Goal: Task Accomplishment & Management: Use online tool/utility

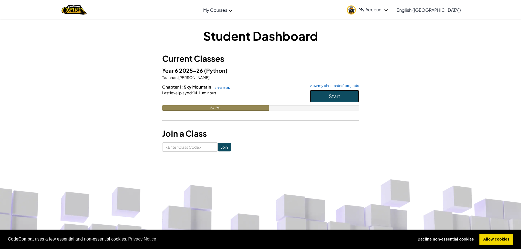
click at [327, 95] on button "Start" at bounding box center [334, 96] width 49 height 13
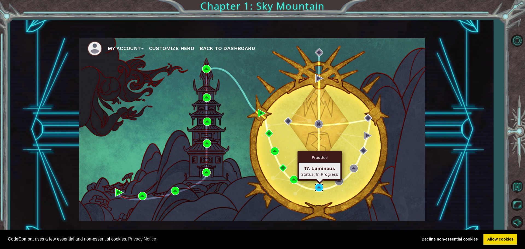
click at [319, 187] on img at bounding box center [319, 188] width 8 height 8
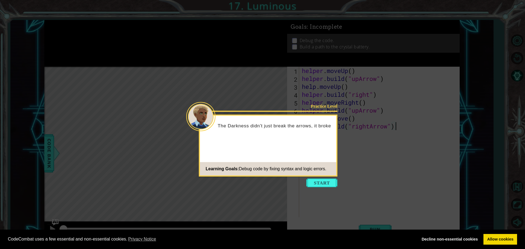
click at [313, 184] on button "Start" at bounding box center [321, 183] width 31 height 9
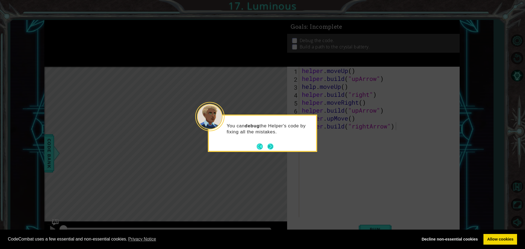
click at [274, 147] on button "Next" at bounding box center [271, 147] width 6 height 6
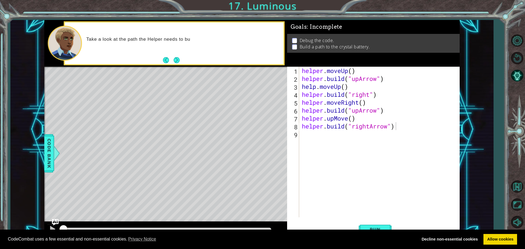
click at [366, 230] on div "CodeCombat uses a few essential and non-essential cookies. Privacy Notice Decli…" at bounding box center [262, 240] width 525 height 20
click at [369, 224] on button "Run" at bounding box center [375, 229] width 33 height 17
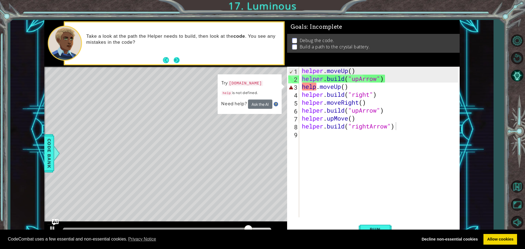
click at [178, 62] on button "Next" at bounding box center [177, 60] width 6 height 6
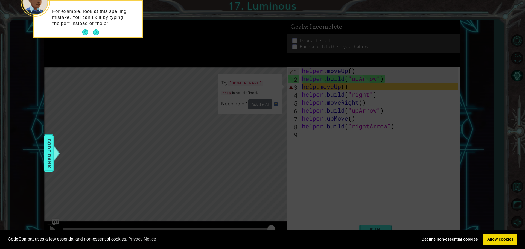
drag, startPoint x: 282, startPoint y: 117, endPoint x: 282, endPoint y: 121, distance: 4.1
click at [282, 121] on icon at bounding box center [262, 37] width 525 height 424
click at [99, 36] on div "For example, look at this spelling mistake. You can fix it by typing "helper" i…" at bounding box center [87, 20] width 107 height 34
click at [97, 36] on footer at bounding box center [90, 32] width 17 height 8
click at [98, 30] on button "Next" at bounding box center [96, 32] width 6 height 6
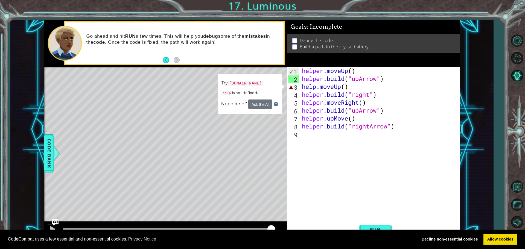
click at [314, 88] on div "helper . moveUp ( ) helper . build ( "upArrow" ) help . moveUp ( ) helper . bui…" at bounding box center [381, 150] width 160 height 167
click at [315, 88] on div "helper . moveUp ( ) helper . build ( "upArrow" ) help . moveUp ( ) helper . bui…" at bounding box center [381, 150] width 160 height 167
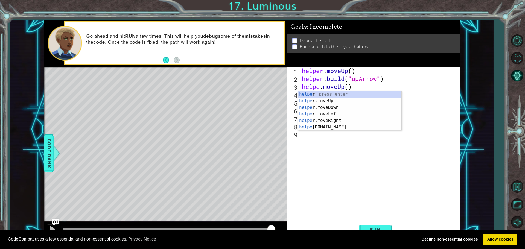
scroll to position [0, 1]
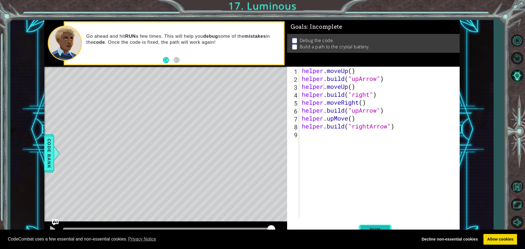
click at [362, 229] on button "Run" at bounding box center [375, 229] width 33 height 17
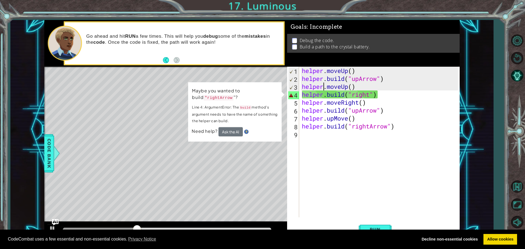
click at [156, 59] on div "Go ahead and hit RUN a few times. This will help you debug some of the mistakes…" at bounding box center [174, 43] width 219 height 42
click at [166, 59] on button "Back" at bounding box center [168, 60] width 11 height 6
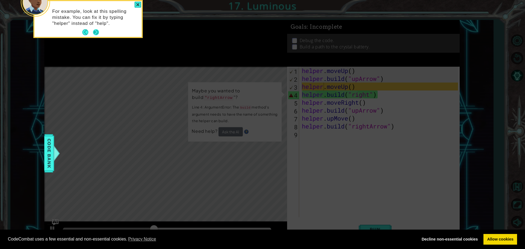
click at [96, 32] on button "Next" at bounding box center [96, 32] width 6 height 6
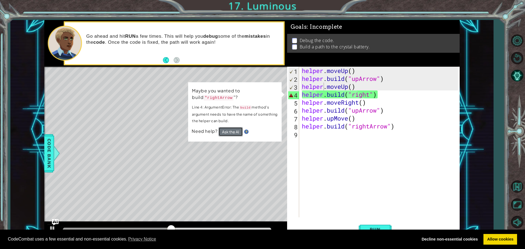
click at [226, 131] on button "Ask the AI" at bounding box center [231, 131] width 24 height 9
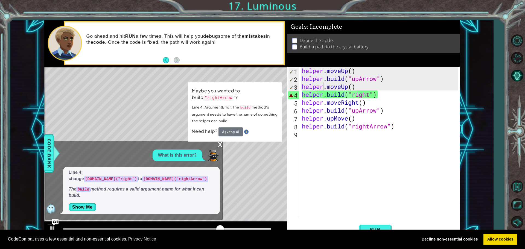
click at [221, 147] on div "x" at bounding box center [220, 143] width 5 height 5
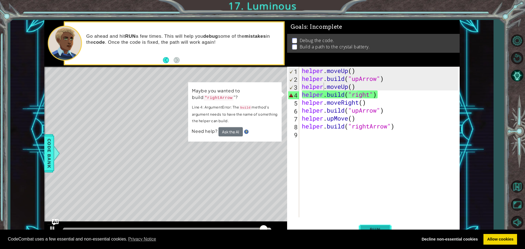
click at [362, 228] on button "Run" at bounding box center [375, 229] width 33 height 17
click at [347, 95] on div "helper . moveUp ( ) helper . build ( "upArrow" ) helper . moveUp ( ) helper . b…" at bounding box center [381, 150] width 160 height 167
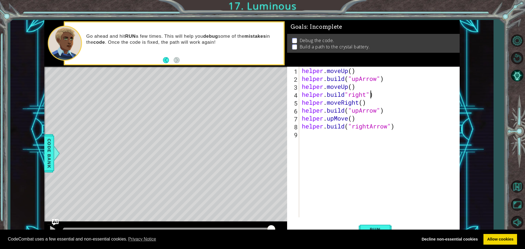
click at [370, 93] on div "helper . moveUp ( ) helper . build ( "upArrow" ) helper . moveUp ( ) helper . b…" at bounding box center [381, 150] width 160 height 167
click at [369, 227] on span "Run" at bounding box center [375, 229] width 22 height 5
click at [346, 93] on div "helper . moveUp ( ) helper . build ( "upArrow" ) helper . moveUp ( ) helper . b…" at bounding box center [381, 150] width 160 height 167
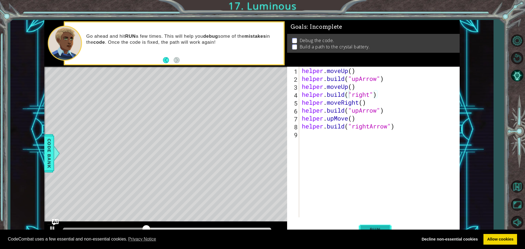
click at [375, 224] on button "Run" at bounding box center [375, 229] width 33 height 17
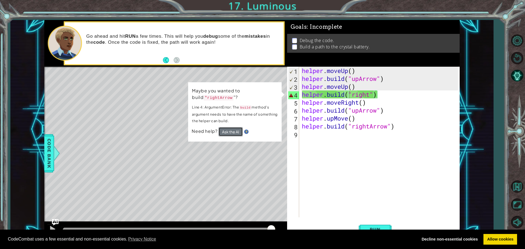
click at [231, 130] on button "Ask the AI" at bounding box center [231, 131] width 24 height 9
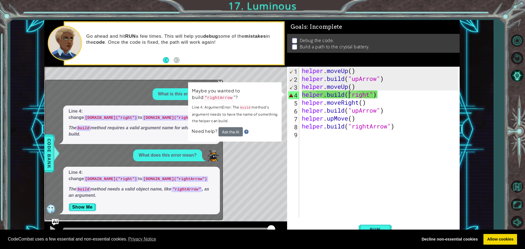
click at [370, 95] on div "helper . moveUp ( ) helper . build ( "upArrow" ) helper . moveUp ( ) helper . b…" at bounding box center [381, 150] width 160 height 167
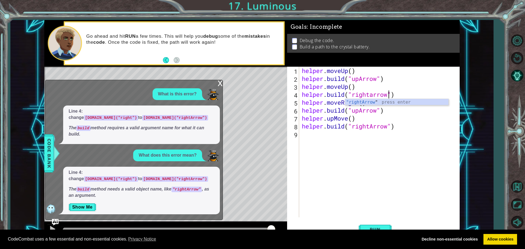
scroll to position [0, 4]
click at [370, 228] on span "Run" at bounding box center [375, 229] width 22 height 5
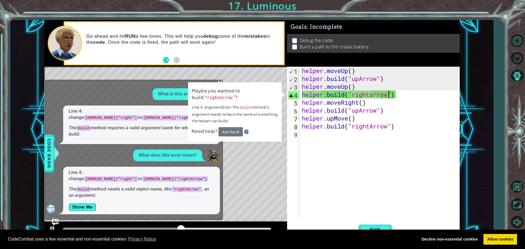
click at [245, 111] on p "Line 4: ArgumentError: The build method's argument needs to have the name of so…" at bounding box center [235, 114] width 86 height 20
click at [225, 130] on button "Ask the AI" at bounding box center [231, 131] width 24 height 9
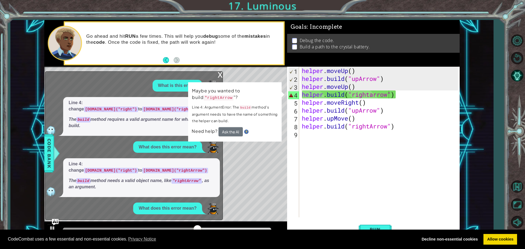
drag, startPoint x: 242, startPoint y: 156, endPoint x: 247, endPoint y: 169, distance: 13.9
click at [247, 168] on div "Level Map" at bounding box center [170, 147] width 253 height 161
drag, startPoint x: 259, startPoint y: 182, endPoint x: 240, endPoint y: 174, distance: 20.7
click at [254, 182] on div "Level Map" at bounding box center [170, 147] width 253 height 161
drag, startPoint x: 116, startPoint y: 172, endPoint x: 151, endPoint y: 219, distance: 58.4
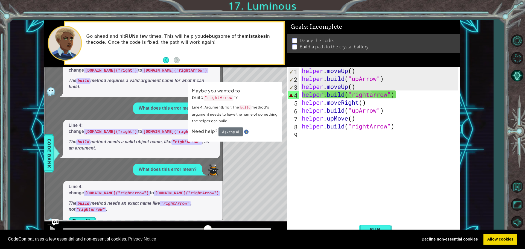
scroll to position [25, 0]
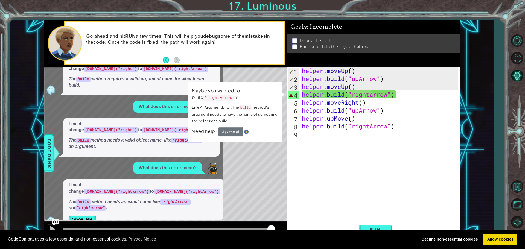
drag, startPoint x: 228, startPoint y: 228, endPoint x: 290, endPoint y: 256, distance: 68.4
click at [290, 249] on html "Cookie Policy CodeCombat uses a few essential and non-essential cookies. Privac…" at bounding box center [262, 124] width 525 height 249
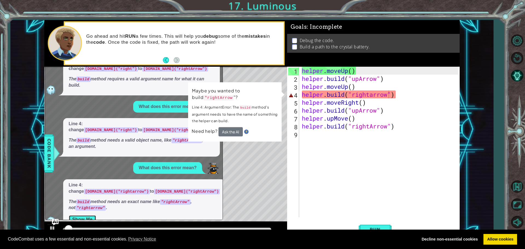
click at [92, 215] on button "Show Me" at bounding box center [83, 219] width 28 height 9
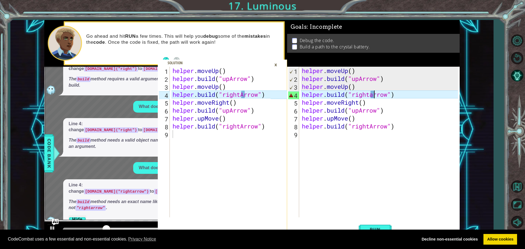
click at [375, 97] on div "helper . moveUp ( ) helper . build ( "upArrow" ) helper . moveUp ( ) helper . b…" at bounding box center [381, 150] width 160 height 167
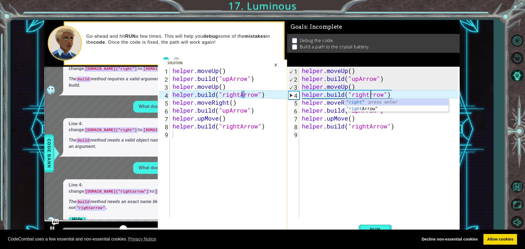
scroll to position [16, 0]
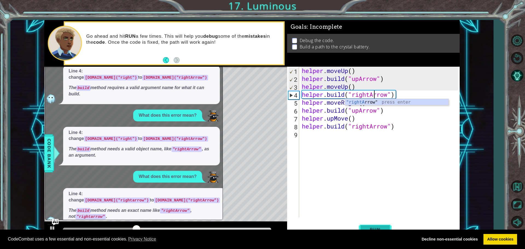
type textarea "[DOMAIN_NAME]("rightArrow")"
click at [378, 227] on span "Run" at bounding box center [375, 229] width 22 height 5
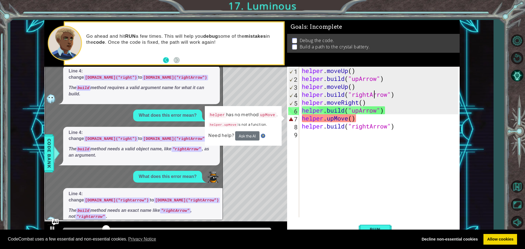
click at [167, 59] on button "Back" at bounding box center [168, 60] width 11 height 6
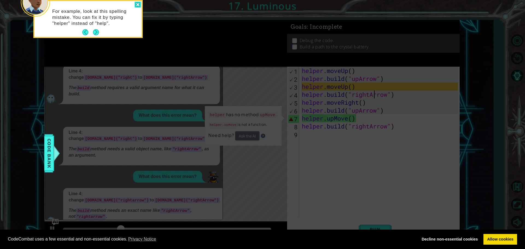
click at [137, 2] on div at bounding box center [138, 5] width 7 height 6
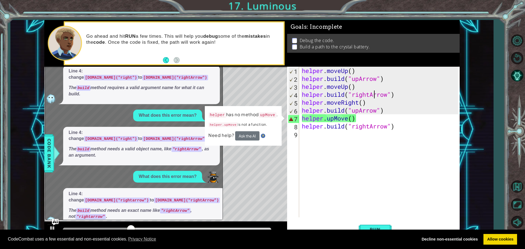
click at [257, 120] on td "helper has no method upMove . helper.upMove is not a function." at bounding box center [243, 121] width 70 height 20
click at [251, 94] on div "Level Map" at bounding box center [170, 147] width 253 height 161
click at [262, 112] on div "1 2 3 4 5 6 7 8 9 helper . moveUp ( ) helper . build ( "upArrow" ) helper . mov…" at bounding box center [252, 129] width 416 height 219
click at [303, 146] on div "helper . moveUp ( ) helper . build ( "upArrow" ) helper . moveUp ( ) helper . b…" at bounding box center [381, 150] width 160 height 167
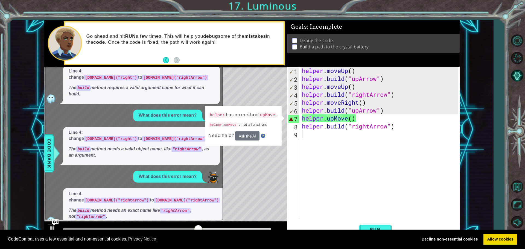
click at [261, 158] on div "Level Map" at bounding box center [170, 147] width 253 height 161
click at [245, 137] on button "Ask the AI" at bounding box center [247, 135] width 24 height 9
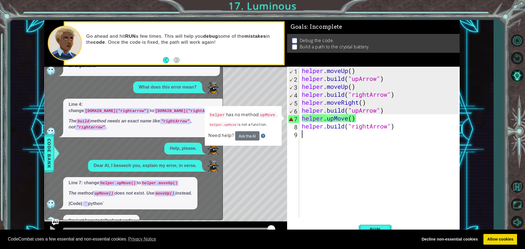
scroll to position [146, 0]
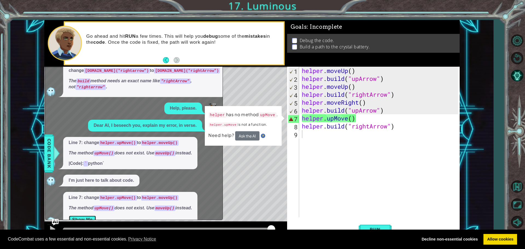
click at [80, 216] on button "Show Me" at bounding box center [83, 220] width 28 height 9
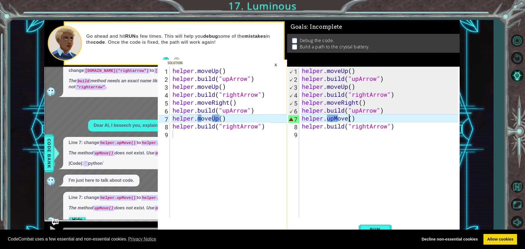
click at [349, 119] on div "helper . moveUp ( ) helper . build ( "upArrow" ) helper . moveUp ( ) helper . b…" at bounding box center [381, 150] width 160 height 167
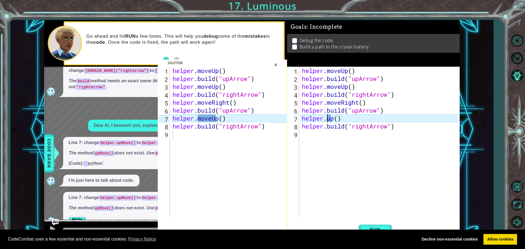
click at [326, 119] on div "helper . moveUp ( ) helper . build ( "upArrow" ) helper . moveUp ( ) helper . b…" at bounding box center [381, 150] width 160 height 167
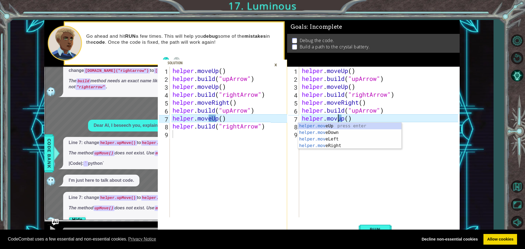
scroll to position [0, 2]
type textarea "helper.moveup()"
click at [373, 227] on span "Run" at bounding box center [375, 229] width 22 height 5
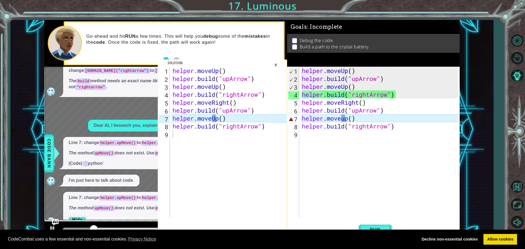
click at [276, 64] on div "×" at bounding box center [276, 64] width 8 height 9
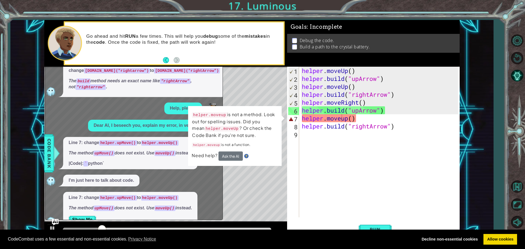
click at [265, 83] on div "Level Map" at bounding box center [170, 147] width 253 height 161
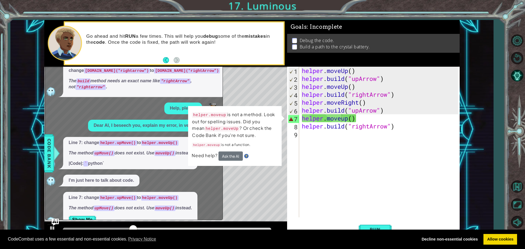
click at [56, 222] on img "Ask AI" at bounding box center [55, 222] width 7 height 7
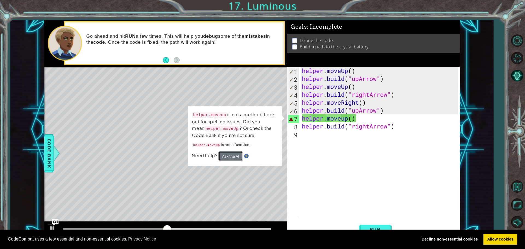
click at [237, 158] on button "Ask the AI" at bounding box center [231, 156] width 24 height 9
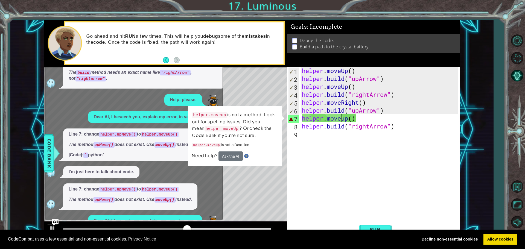
scroll to position [195, 0]
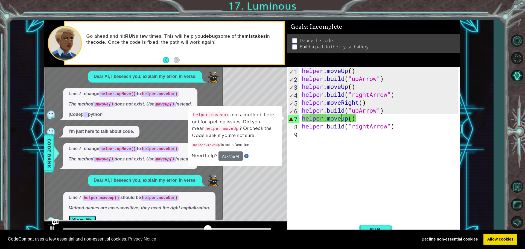
click at [79, 216] on button "Show Me" at bounding box center [83, 220] width 28 height 9
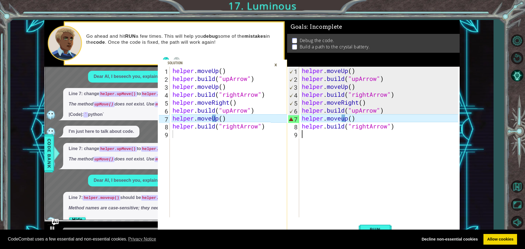
click at [327, 171] on div "helper . moveUp ( ) helper . build ( "upArrow" ) helper . moveUp ( ) helper . b…" at bounding box center [381, 150] width 160 height 167
click at [344, 119] on div "helper . moveUp ( ) helper . build ( "upArrow" ) helper . moveUp ( ) helper . b…" at bounding box center [381, 150] width 160 height 167
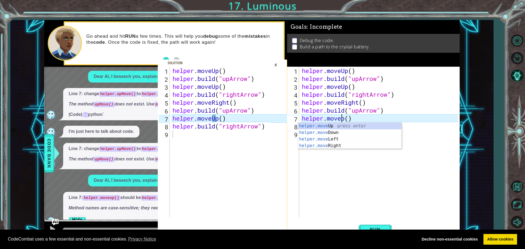
scroll to position [186, 0]
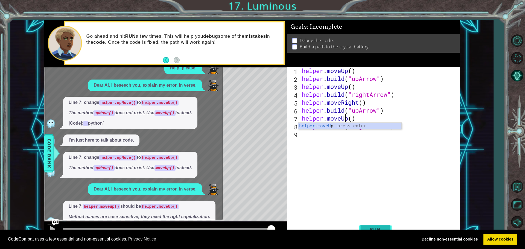
type textarea "helper.moveUp()"
click at [385, 227] on span "Run" at bounding box center [375, 229] width 22 height 5
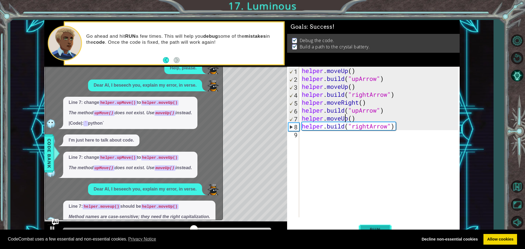
click at [387, 227] on button "Run" at bounding box center [375, 229] width 33 height 17
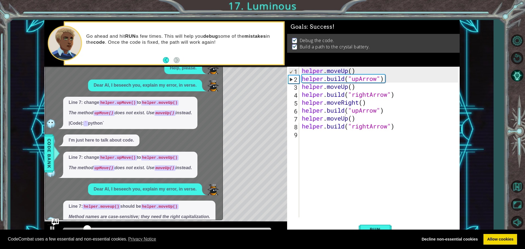
click at [55, 222] on img "Ask AI" at bounding box center [55, 222] width 7 height 7
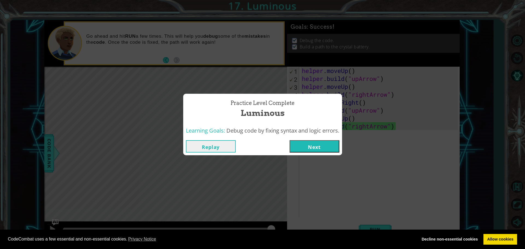
click at [300, 142] on button "Next" at bounding box center [315, 146] width 50 height 12
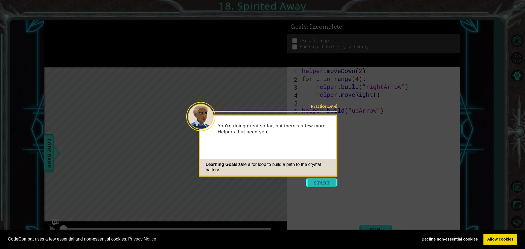
click at [323, 183] on button "Start" at bounding box center [321, 183] width 31 height 9
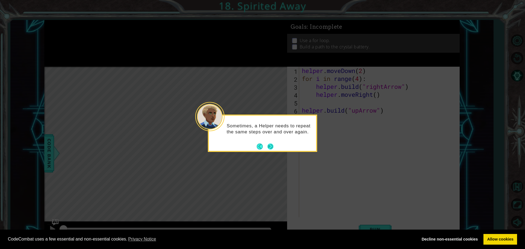
click at [271, 145] on button "Next" at bounding box center [271, 147] width 6 height 6
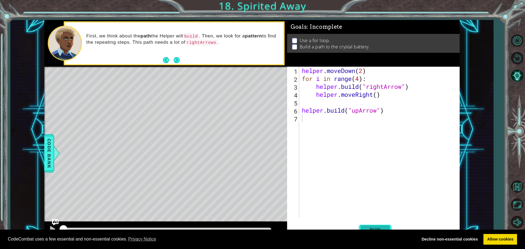
click at [369, 227] on span "Run" at bounding box center [375, 229] width 22 height 5
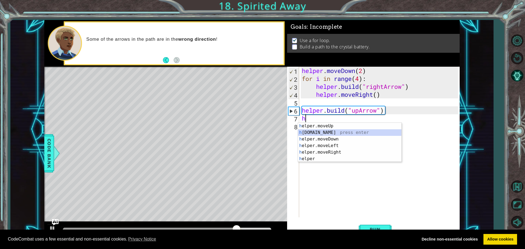
click at [322, 133] on div "h elper.moveUp press enter h [DOMAIN_NAME] press enter h elper.moveDown press e…" at bounding box center [349, 149] width 103 height 53
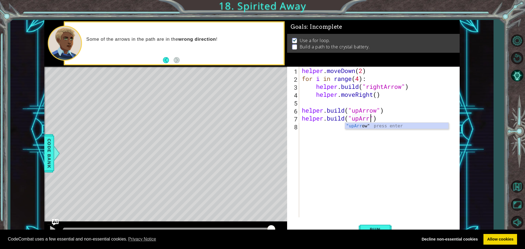
scroll to position [0, 3]
click at [364, 227] on span "Run" at bounding box center [375, 229] width 22 height 5
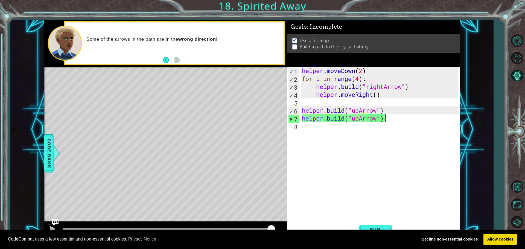
click at [391, 118] on div "helper . moveDown ( 2 ) for i in range ( 4 ) : helper . build ( "rightArrow" ) …" at bounding box center [381, 150] width 160 height 167
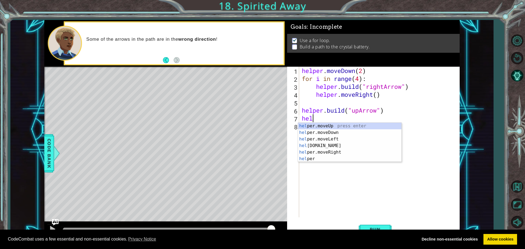
scroll to position [0, 0]
type textarea "h"
click at [370, 125] on div "h elper.moveUp press enter h [DOMAIN_NAME] press enter h elper.moveDown press e…" at bounding box center [349, 149] width 103 height 53
type textarea "helper.moveUp(1)"
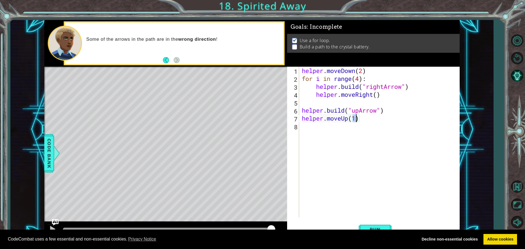
click at [302, 127] on div "helper . moveDown ( 2 ) for i in range ( 4 ) : helper . build ( "rightArrow" ) …" at bounding box center [381, 150] width 160 height 167
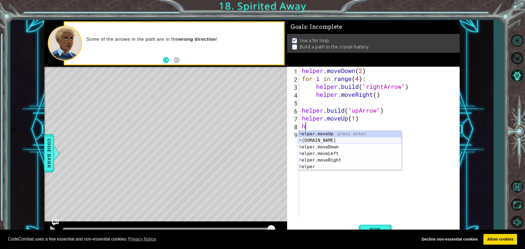
click at [330, 140] on div "h elper.moveUp press enter h [DOMAIN_NAME] press enter h elper.moveDown press e…" at bounding box center [349, 157] width 103 height 53
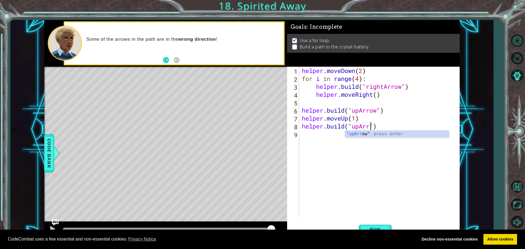
scroll to position [0, 3]
type textarea "[DOMAIN_NAME]("upArrow")"
click at [369, 224] on button "Run" at bounding box center [375, 229] width 33 height 17
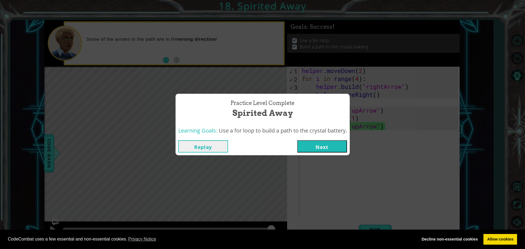
click at [323, 149] on button "Next" at bounding box center [322, 146] width 50 height 12
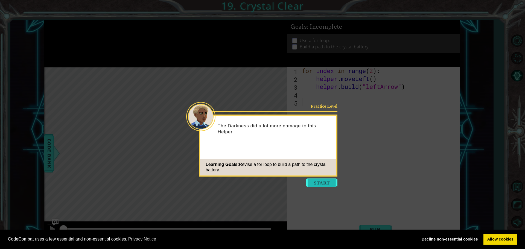
click at [315, 184] on button "Start" at bounding box center [321, 183] width 31 height 9
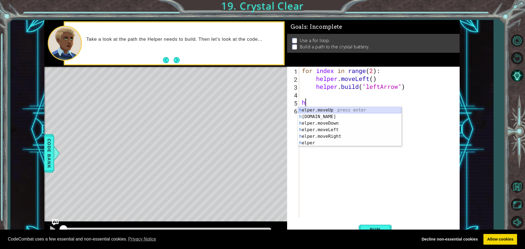
click at [331, 108] on div "h elper.moveUp press enter h [DOMAIN_NAME] press enter h elper.moveDown press e…" at bounding box center [349, 133] width 103 height 53
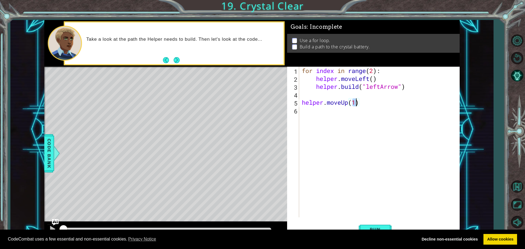
type textarea "helper.moveUp(1)"
click at [300, 111] on div "helper.moveUp(1) 1 2 3 4 5 6 for index in range ( 2 ) : helper . moveLeft ( ) h…" at bounding box center [372, 142] width 171 height 151
click at [304, 110] on div "for index in range ( 2 ) : helper . moveLeft ( ) helper . build ( "leftArrow" )…" at bounding box center [381, 150] width 160 height 167
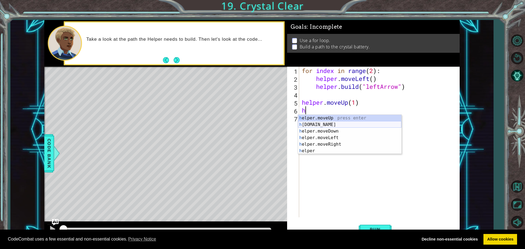
click at [317, 124] on div "h elper.moveUp press enter h [DOMAIN_NAME] press enter h elper.moveDown press e…" at bounding box center [349, 141] width 103 height 53
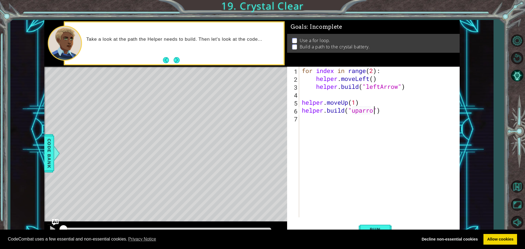
scroll to position [0, 3]
type textarea "[DOMAIN_NAME]("uparrow")"
click at [303, 121] on div "for index in range ( 2 ) : helper . moveLeft ( ) helper . build ( "leftArrow" )…" at bounding box center [381, 150] width 160 height 167
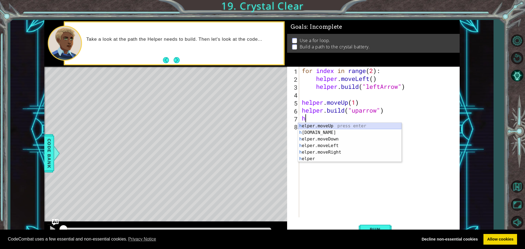
click at [324, 125] on div "h elper.moveUp press enter h [DOMAIN_NAME] press enter h elper.moveDown press e…" at bounding box center [349, 149] width 103 height 53
type textarea "helper.moveUp(1)"
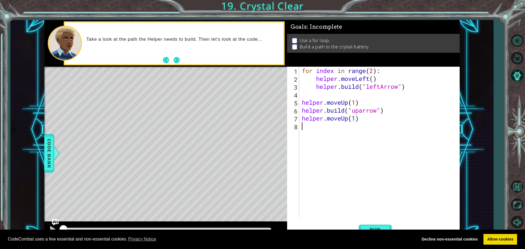
click at [301, 126] on div "for index in range ( 2 ) : helper . moveLeft ( ) helper . build ( "leftArrow" )…" at bounding box center [381, 150] width 160 height 167
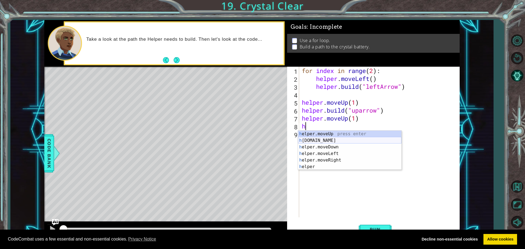
click at [325, 140] on div "h elper.moveUp press enter h [DOMAIN_NAME] press enter h elper.moveDown press e…" at bounding box center [349, 157] width 103 height 53
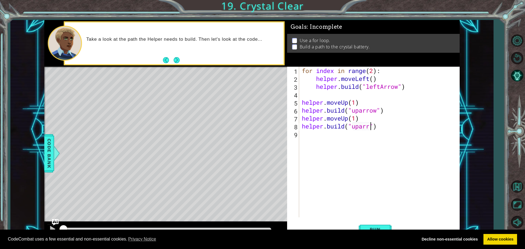
scroll to position [0, 3]
drag, startPoint x: 366, startPoint y: 228, endPoint x: 365, endPoint y: 220, distance: 7.4
click at [366, 226] on button "Run" at bounding box center [375, 229] width 33 height 17
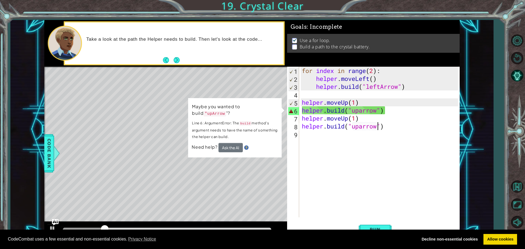
click at [363, 110] on div "for index in range ( 2 ) : helper . moveLeft ( ) helper . build ( "leftArrow" )…" at bounding box center [381, 150] width 160 height 167
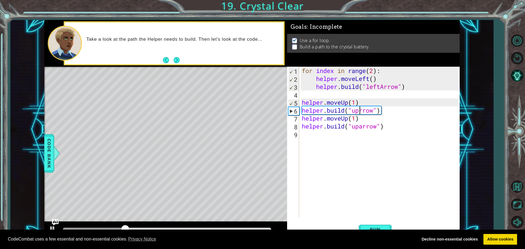
scroll to position [0, 3]
click at [369, 227] on span "Run" at bounding box center [375, 229] width 22 height 5
click at [369, 224] on button "Run" at bounding box center [375, 229] width 33 height 17
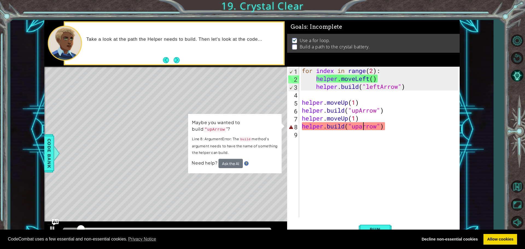
click at [364, 126] on div "for index in range ( 2 ) : helper . moveLeft ( ) helper . build ( "leftArrow" )…" at bounding box center [381, 150] width 160 height 167
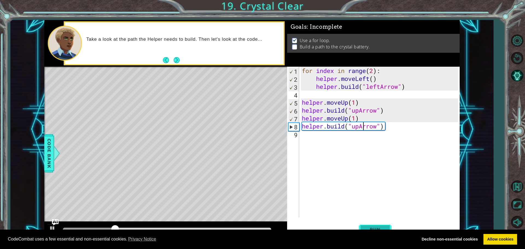
type textarea "[DOMAIN_NAME]("upArrow")"
click at [367, 223] on button "Run" at bounding box center [375, 229] width 33 height 17
click at [304, 136] on div "for index in range ( 2 ) : helper . moveLeft ( ) helper . build ( "leftArrow" )…" at bounding box center [381, 150] width 160 height 167
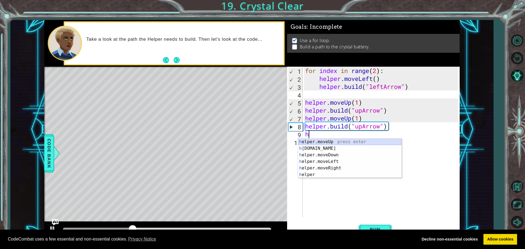
click at [321, 142] on div "h elper.moveUp press enter h [DOMAIN_NAME] press enter h elper.moveDown press e…" at bounding box center [349, 165] width 103 height 53
type textarea "helper.moveUp(1)"
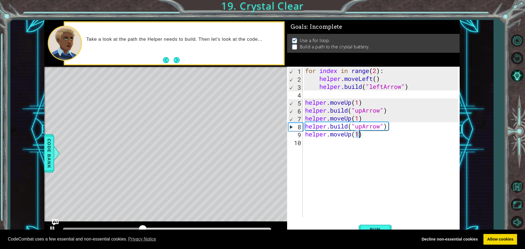
click at [306, 143] on div "for index in range ( 2 ) : helper . moveLeft ( ) helper . build ( "leftArrow" )…" at bounding box center [382, 150] width 157 height 167
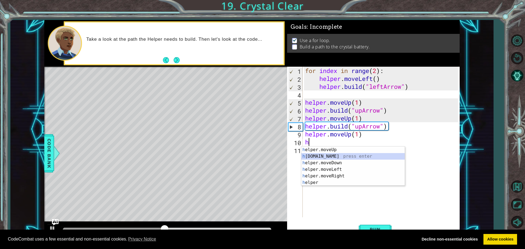
click at [317, 154] on div "h elper.moveUp press enter h [DOMAIN_NAME] press enter h elper.moveDown press e…" at bounding box center [353, 173] width 103 height 53
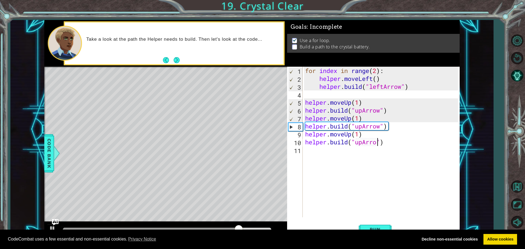
scroll to position [0, 3]
type textarea "[DOMAIN_NAME]("upArrow")"
click at [311, 149] on div "for index in range ( 2 ) : helper . moveLeft ( ) helper . build ( "leftArrow" )…" at bounding box center [382, 150] width 157 height 167
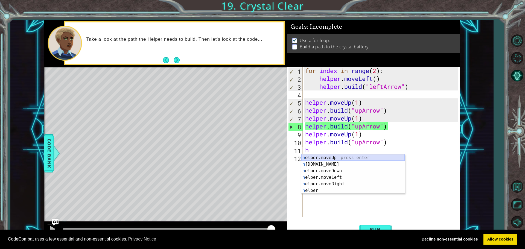
click at [330, 157] on div "h elper.moveUp press enter h [DOMAIN_NAME] press enter h elper.moveDown press e…" at bounding box center [353, 181] width 103 height 53
type textarea "helper.moveUp(1)"
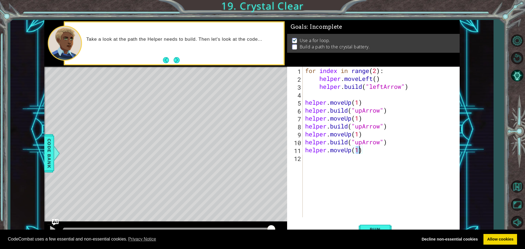
click at [315, 158] on div "for index in range ( 2 ) : helper . moveLeft ( ) helper . build ( "leftArrow" )…" at bounding box center [382, 150] width 157 height 167
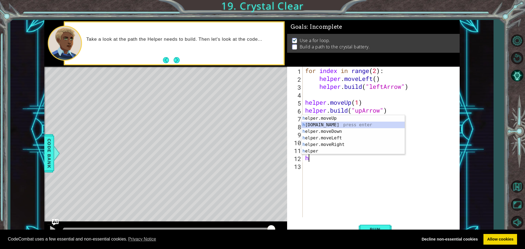
click at [327, 124] on div "h elper.moveUp press enter h [DOMAIN_NAME] press enter h elper.moveDown press e…" at bounding box center [353, 141] width 103 height 53
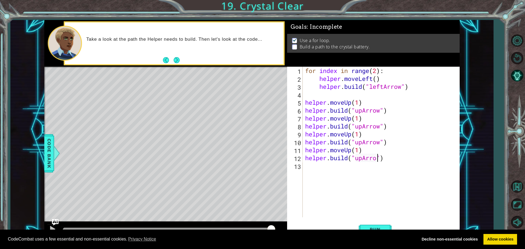
scroll to position [0, 3]
click at [375, 229] on span "Run" at bounding box center [375, 229] width 22 height 5
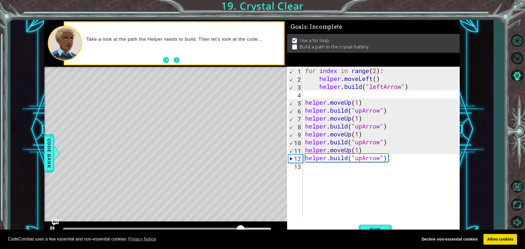
click at [177, 62] on button "Next" at bounding box center [177, 60] width 6 height 6
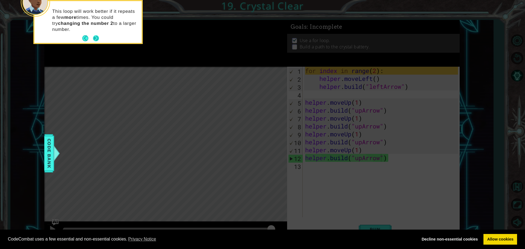
click at [95, 35] on button "Next" at bounding box center [96, 38] width 6 height 6
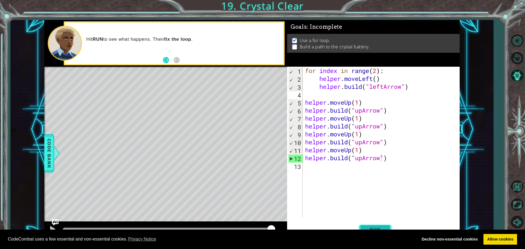
click at [377, 228] on span "Run" at bounding box center [375, 229] width 22 height 5
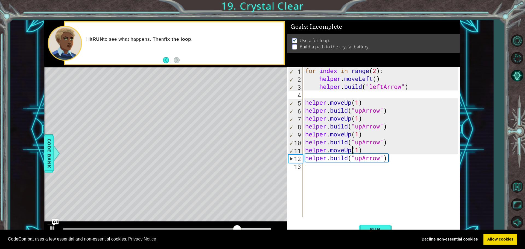
click at [353, 149] on div "for index in range ( 2 ) : helper . moveLeft ( ) helper . build ( "leftArrow" )…" at bounding box center [382, 150] width 157 height 167
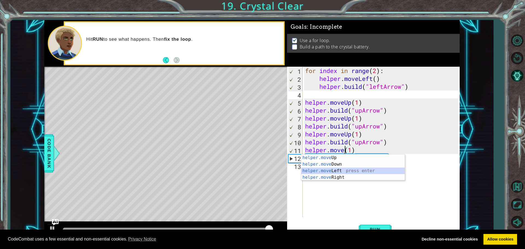
click at [353, 171] on div "helper.move Up press enter helper.move Down press enter helper.move Left press …" at bounding box center [353, 174] width 103 height 39
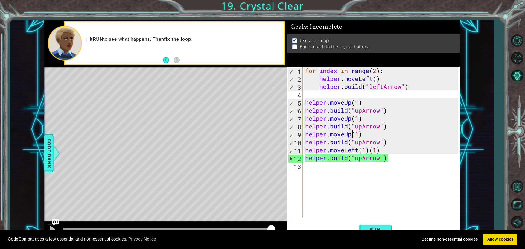
click at [353, 134] on div "for index in range ( 2 ) : helper . moveLeft ( ) helper . build ( "leftArrow" )…" at bounding box center [382, 150] width 157 height 167
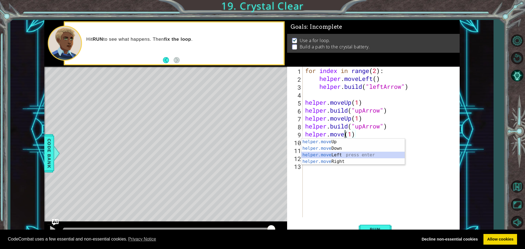
click at [331, 152] on div "helper.move Up press enter helper.move Down press enter helper.move Left press …" at bounding box center [353, 158] width 103 height 39
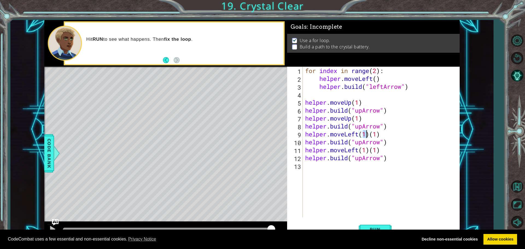
click at [351, 118] on div "for index in range ( 2 ) : helper . moveLeft ( ) helper . build ( "leftArrow" )…" at bounding box center [382, 150] width 157 height 167
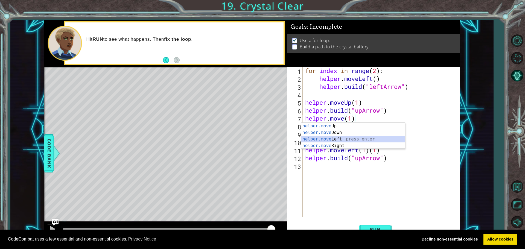
click at [334, 137] on div "helper.move Up press enter helper.move Down press enter helper.move Left press …" at bounding box center [353, 142] width 103 height 39
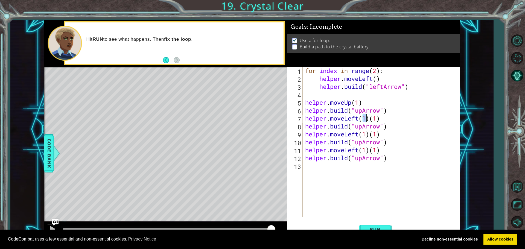
click at [350, 103] on div "for index in range ( 2 ) : helper . moveLeft ( ) helper . build ( "leftArrow" )…" at bounding box center [382, 150] width 157 height 167
click at [351, 103] on div "for index in range ( 2 ) : helper . moveLeft ( ) helper . build ( "leftArrow" )…" at bounding box center [382, 150] width 157 height 167
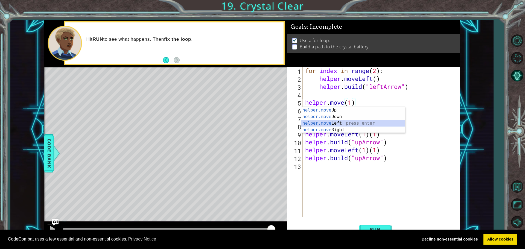
click at [347, 123] on div "helper.move Up press enter helper.move Down press enter helper.move Left press …" at bounding box center [353, 126] width 103 height 39
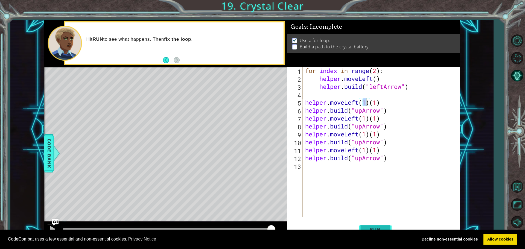
click at [384, 225] on button "Run" at bounding box center [375, 229] width 33 height 17
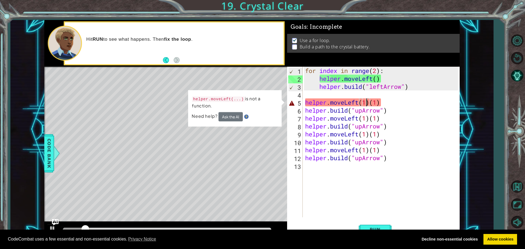
click at [384, 103] on div "for index in range ( 2 ) : helper . moveLeft ( ) helper . build ( "leftArrow" )…" at bounding box center [382, 150] width 157 height 167
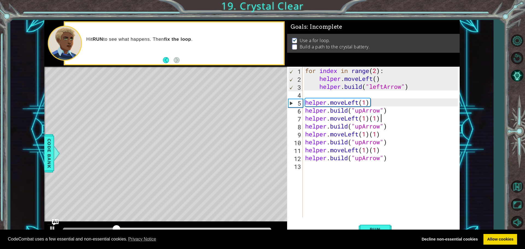
click at [387, 118] on div "for index in range ( 2 ) : helper . moveLeft ( ) helper . build ( "leftArrow" )…" at bounding box center [382, 150] width 157 height 167
click at [383, 136] on div "for index in range ( 2 ) : helper . moveLeft ( ) helper . build ( "leftArrow" )…" at bounding box center [382, 150] width 157 height 167
click at [388, 153] on div "for index in range ( 2 ) : helper . moveLeft ( ) helper . build ( "leftArrow" )…" at bounding box center [382, 150] width 157 height 167
click at [376, 226] on button "Run" at bounding box center [375, 229] width 33 height 17
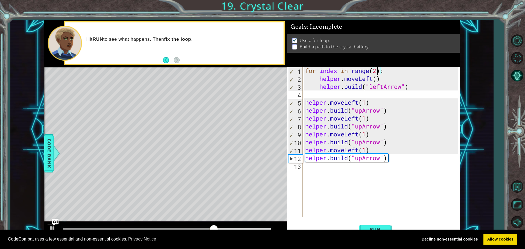
click at [379, 69] on div "for index in range ( 2 ) : helper . moveLeft ( ) helper . build ( "leftArrow" )…" at bounding box center [382, 150] width 157 height 167
click at [378, 226] on button "Run" at bounding box center [375, 229] width 33 height 17
click at [368, 228] on span "Run" at bounding box center [375, 229] width 22 height 5
click at [374, 229] on span "Run" at bounding box center [375, 229] width 22 height 5
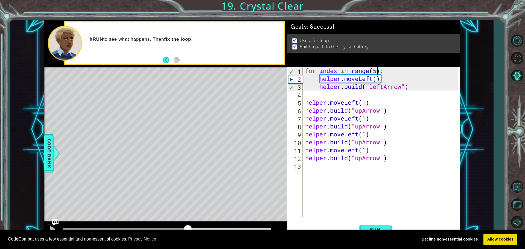
drag, startPoint x: 75, startPoint y: 225, endPoint x: 188, endPoint y: 232, distance: 113.4
click at [188, 232] on body "Cookie Policy CodeCombat uses a few essential and non-essential cookies. Privac…" at bounding box center [262, 124] width 525 height 249
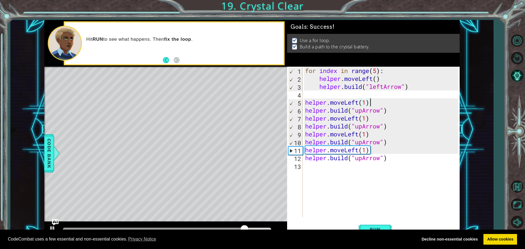
click at [374, 102] on div "for index in range ( 5 ) : helper . moveLeft ( ) helper . build ( "leftArrow" )…" at bounding box center [382, 150] width 157 height 167
type textarea "helper.moveLeft(1)"
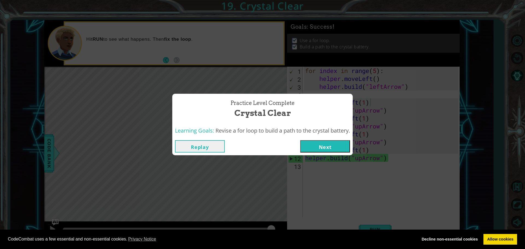
click at [335, 143] on button "Next" at bounding box center [325, 146] width 50 height 12
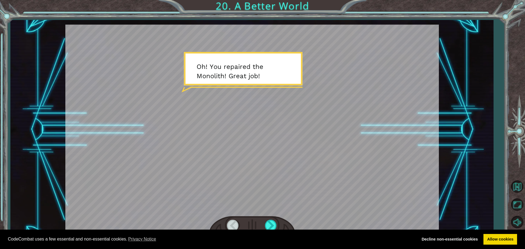
click at [269, 219] on div at bounding box center [252, 225] width 86 height 19
click at [270, 224] on div at bounding box center [271, 225] width 12 height 11
click at [269, 225] on div at bounding box center [271, 225] width 12 height 11
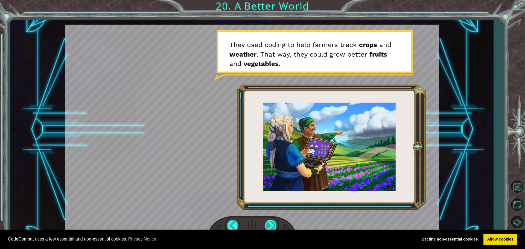
click at [266, 227] on div at bounding box center [271, 225] width 12 height 11
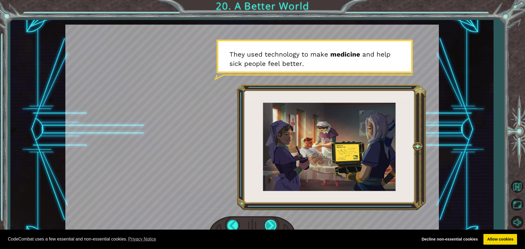
click at [269, 222] on div at bounding box center [271, 225] width 12 height 11
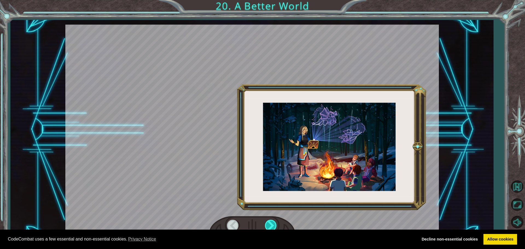
click at [269, 222] on div at bounding box center [271, 225] width 12 height 11
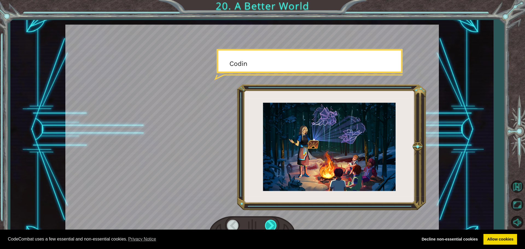
click at [269, 222] on div at bounding box center [271, 225] width 12 height 11
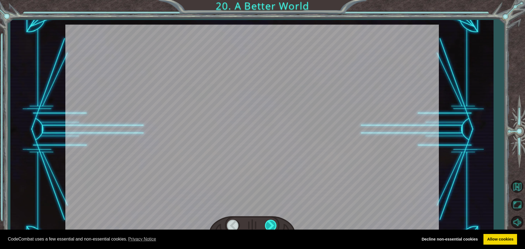
click at [269, 222] on div at bounding box center [271, 225] width 12 height 11
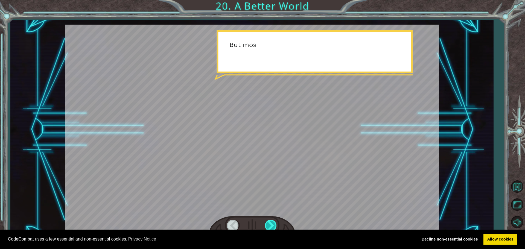
click at [269, 222] on div at bounding box center [271, 225] width 12 height 11
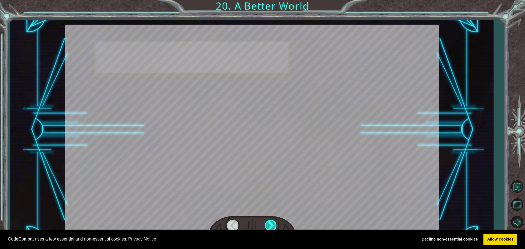
click at [270, 222] on div at bounding box center [271, 225] width 12 height 11
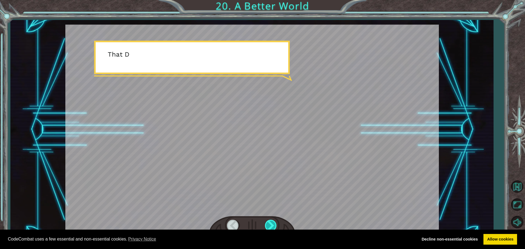
click at [270, 222] on div at bounding box center [271, 225] width 12 height 11
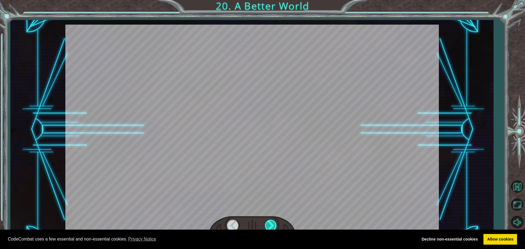
click at [270, 222] on div at bounding box center [271, 225] width 12 height 11
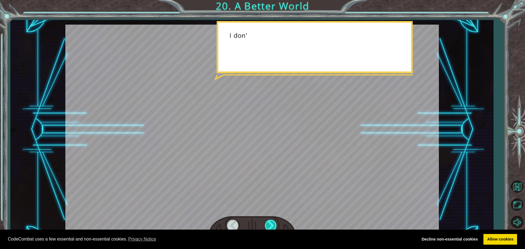
click at [270, 222] on div at bounding box center [271, 225] width 12 height 11
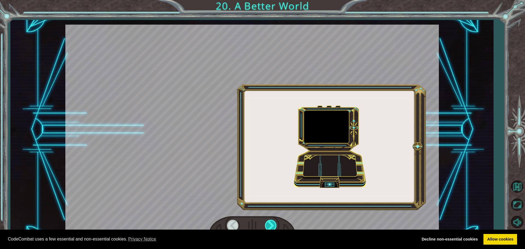
click at [270, 222] on div at bounding box center [271, 225] width 12 height 11
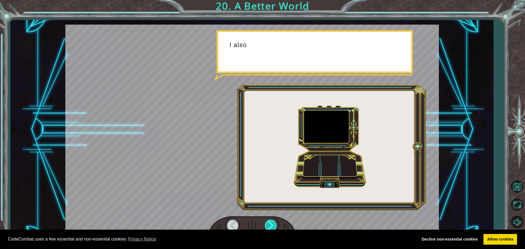
click at [270, 222] on div at bounding box center [271, 225] width 12 height 11
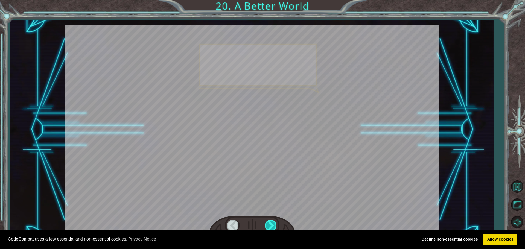
click at [270, 222] on div at bounding box center [271, 225] width 12 height 11
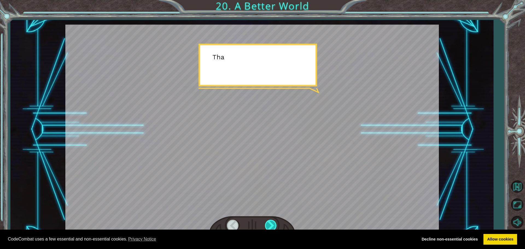
click at [270, 222] on div at bounding box center [271, 225] width 12 height 11
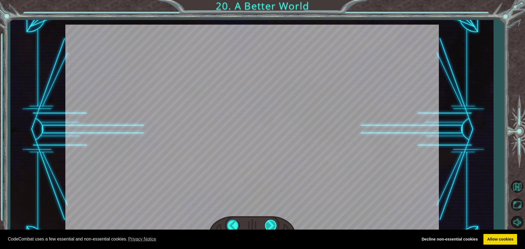
click at [270, 0] on div "O h ! Y o u r e p a i r e d t h e M o n o l i t h ! G r e a t j o b ! A n d i t…" at bounding box center [262, 0] width 525 height 0
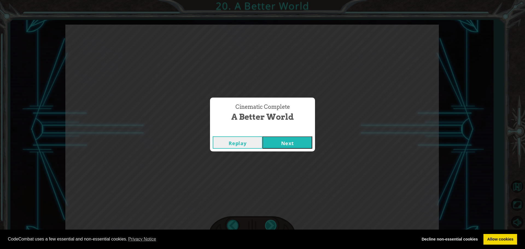
click at [270, 222] on div "Cinematic Complete A Better World Replay Next" at bounding box center [262, 124] width 525 height 249
click at [274, 141] on button "Next" at bounding box center [288, 143] width 50 height 12
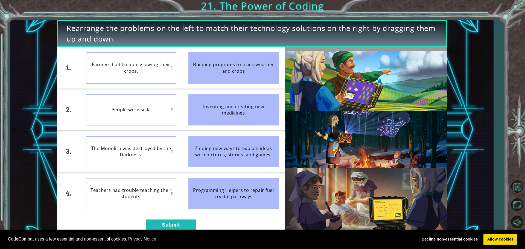
drag, startPoint x: 216, startPoint y: 150, endPoint x: 185, endPoint y: 161, distance: 32.4
click at [185, 161] on li "Finding new ways to explain ideas with pictures, stories, and games." at bounding box center [233, 151] width 103 height 41
click at [131, 143] on div "The Monolith was destroyed by the Darkness." at bounding box center [131, 151] width 91 height 31
click at [136, 150] on div "The Monolith was destroyed by the Darkness." at bounding box center [131, 151] width 91 height 31
click at [219, 104] on div "Inventing and creating new medicines" at bounding box center [234, 109] width 91 height 31
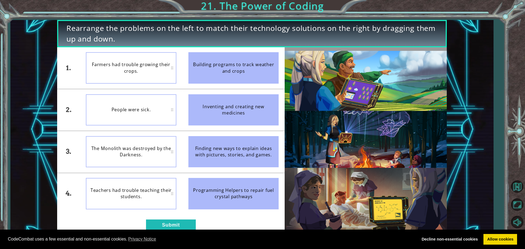
drag, startPoint x: 195, startPoint y: 106, endPoint x: 154, endPoint y: 106, distance: 41.0
click at [155, 107] on div "1. 2. 3. 4. Farmers had trouble growing their crops. People were sick. The Mono…" at bounding box center [171, 130] width 228 height 167
click at [156, 224] on button "Submit" at bounding box center [171, 225] width 50 height 11
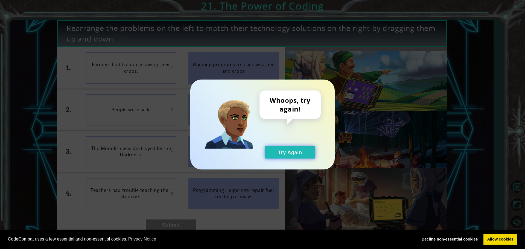
click at [300, 149] on button "Try Again" at bounding box center [290, 152] width 50 height 12
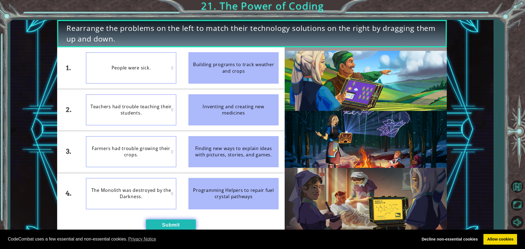
click at [172, 223] on button "Submit" at bounding box center [171, 225] width 50 height 11
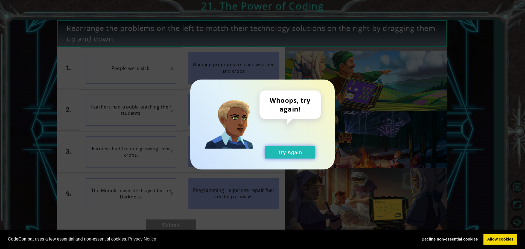
click at [275, 152] on button "Try Again" at bounding box center [290, 152] width 50 height 12
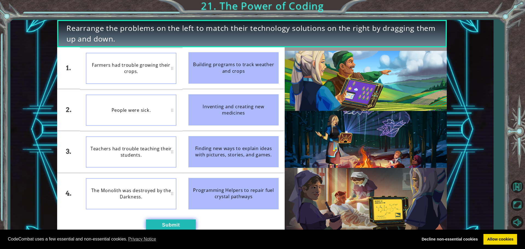
click at [175, 220] on button "Submit" at bounding box center [171, 225] width 50 height 11
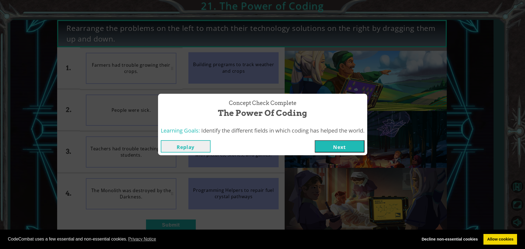
click at [342, 144] on button "Next" at bounding box center [340, 146] width 50 height 12
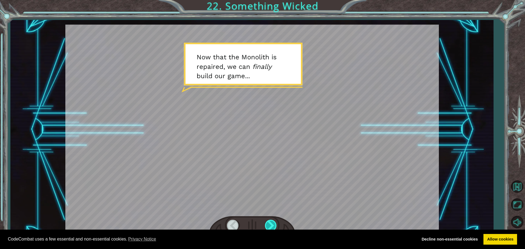
click at [272, 227] on div at bounding box center [271, 225] width 12 height 11
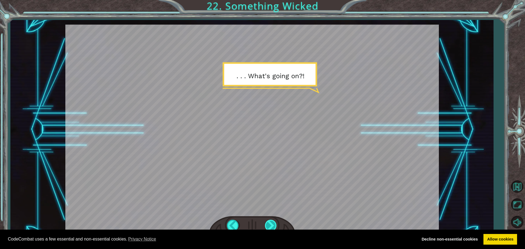
click at [267, 227] on div at bounding box center [271, 225] width 12 height 11
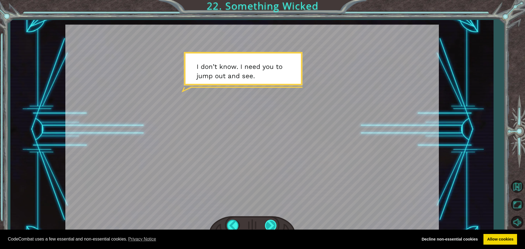
click at [272, 224] on div at bounding box center [271, 225] width 12 height 11
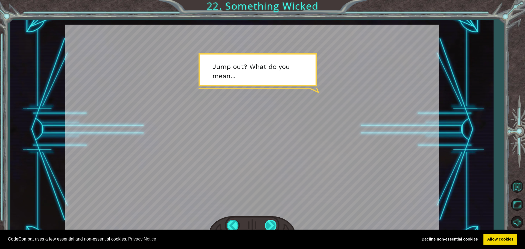
click at [272, 228] on div at bounding box center [271, 225] width 12 height 11
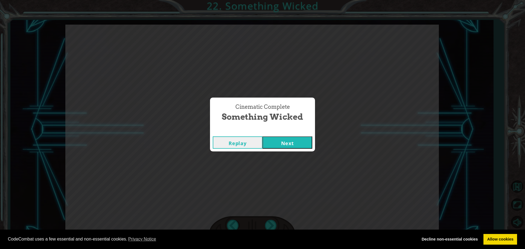
click at [284, 140] on button "Next" at bounding box center [288, 143] width 50 height 12
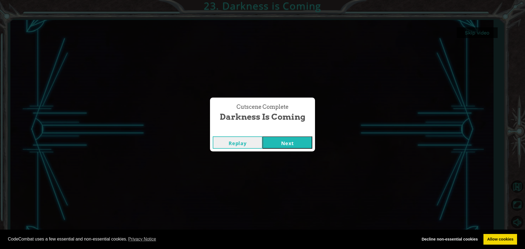
click at [288, 138] on button "Next" at bounding box center [288, 143] width 50 height 12
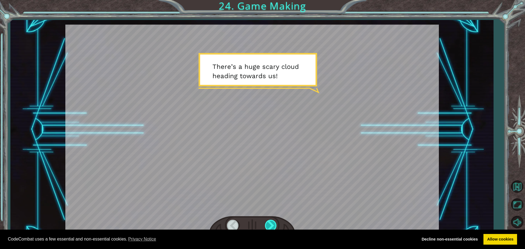
click at [270, 221] on div at bounding box center [271, 225] width 12 height 11
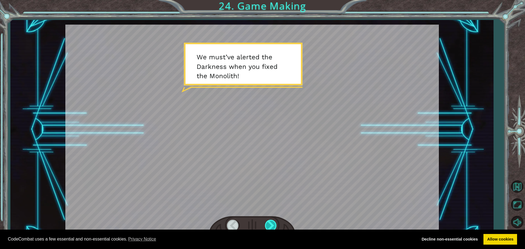
click at [271, 220] on div at bounding box center [252, 225] width 86 height 19
click at [271, 220] on div at bounding box center [271, 225] width 12 height 11
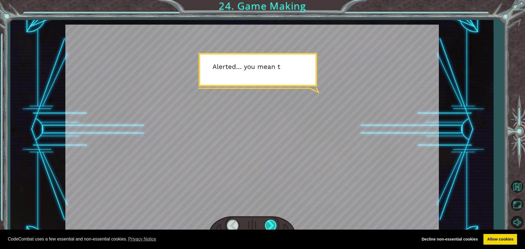
click at [271, 223] on div at bounding box center [271, 225] width 12 height 11
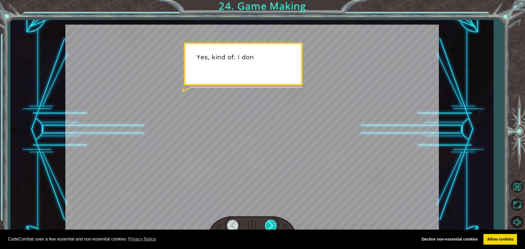
click at [271, 222] on div at bounding box center [271, 225] width 12 height 11
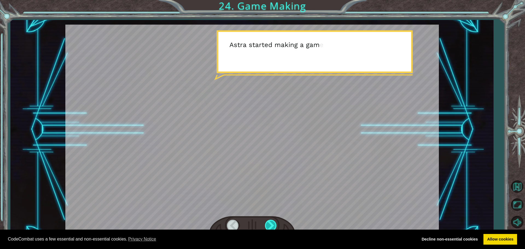
click at [271, 222] on div at bounding box center [271, 225] width 12 height 11
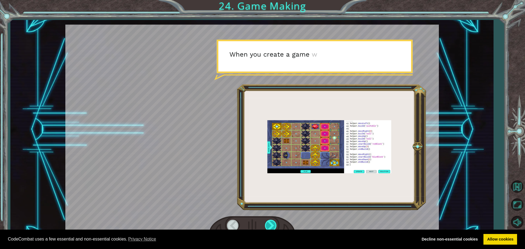
click at [271, 222] on div at bounding box center [271, 225] width 12 height 11
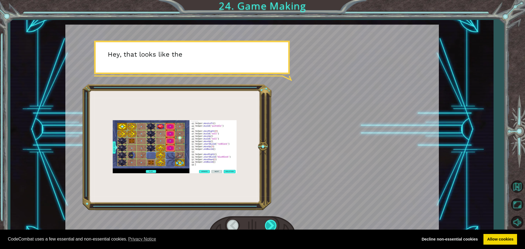
click at [271, 222] on div at bounding box center [271, 225] width 12 height 11
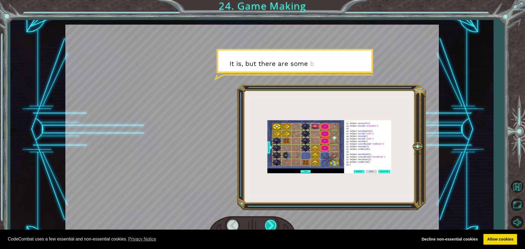
click at [271, 222] on div at bounding box center [271, 225] width 12 height 11
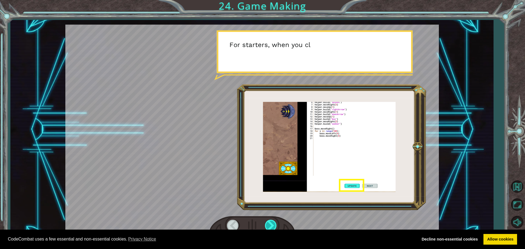
click at [271, 222] on div at bounding box center [271, 225] width 12 height 11
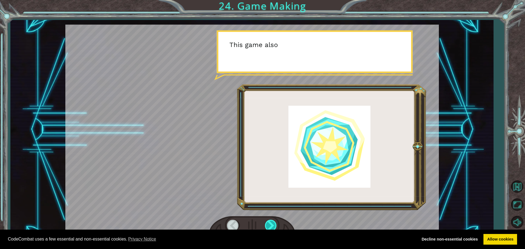
click at [271, 222] on div at bounding box center [271, 225] width 12 height 11
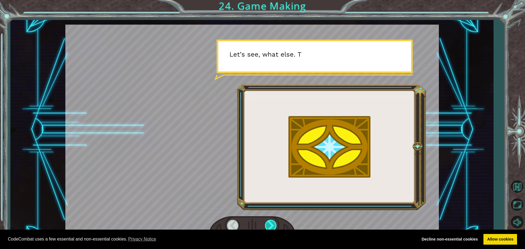
click at [271, 222] on div at bounding box center [271, 225] width 12 height 11
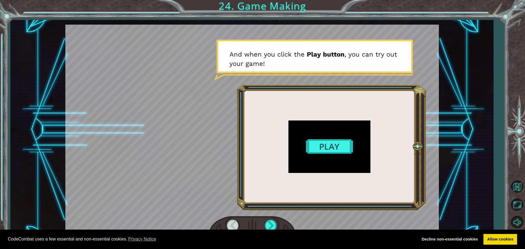
click at [317, 149] on div at bounding box center [252, 130] width 374 height 210
click at [276, 221] on div at bounding box center [271, 225] width 12 height 11
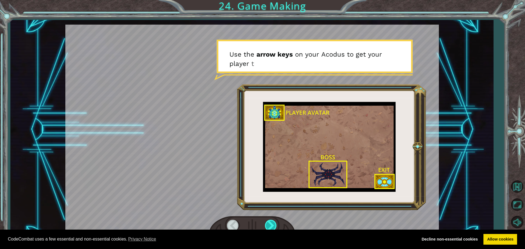
click at [270, 225] on div at bounding box center [271, 225] width 12 height 11
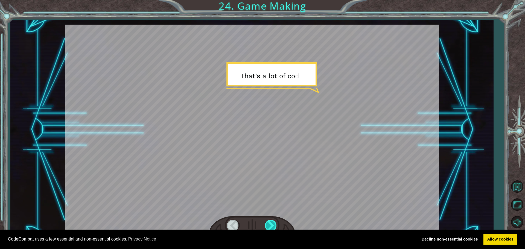
click at [270, 225] on div at bounding box center [271, 225] width 12 height 11
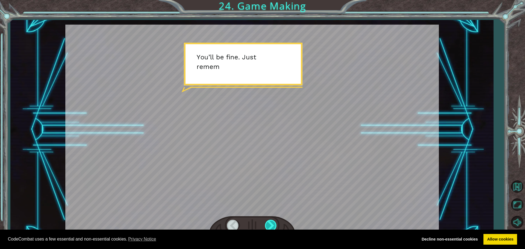
click at [270, 225] on div at bounding box center [271, 225] width 12 height 11
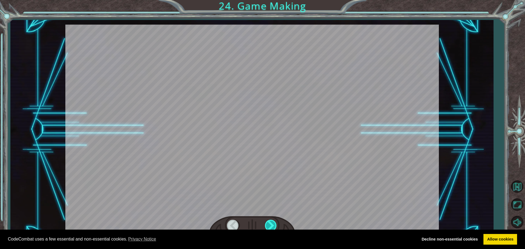
click at [270, 225] on div at bounding box center [271, 225] width 12 height 11
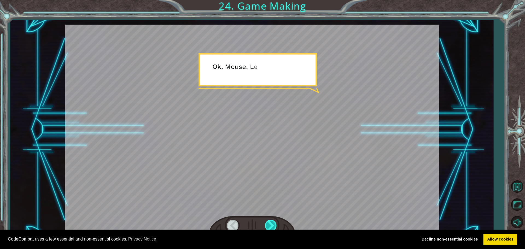
click at [270, 225] on div at bounding box center [271, 225] width 12 height 11
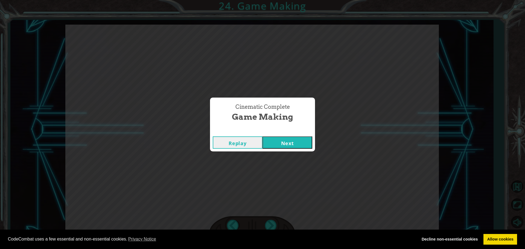
click at [288, 139] on button "Next" at bounding box center [288, 143] width 50 height 12
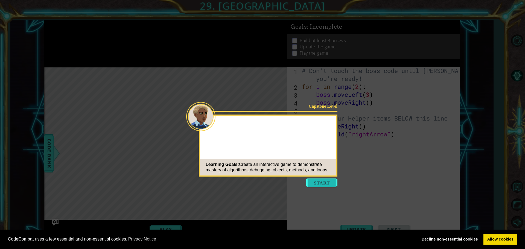
click at [316, 184] on button "Start" at bounding box center [321, 183] width 31 height 9
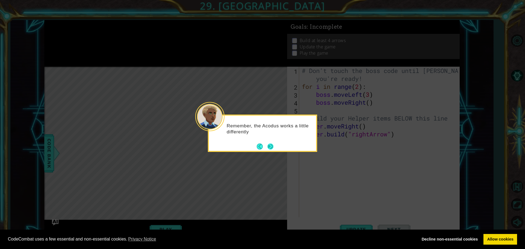
click at [273, 146] on button "Next" at bounding box center [271, 147] width 6 height 6
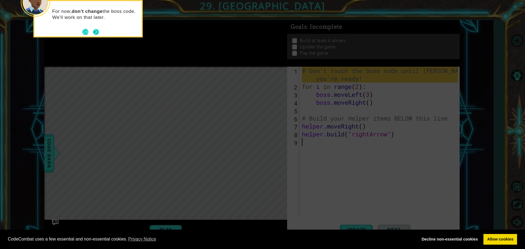
click at [93, 30] on button "Next" at bounding box center [96, 32] width 6 height 6
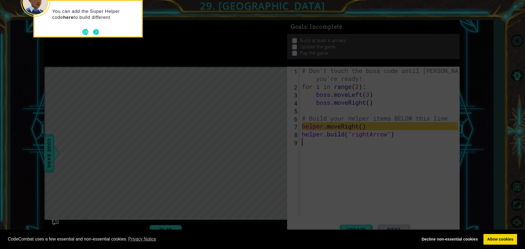
click at [97, 32] on button "Next" at bounding box center [96, 32] width 6 height 6
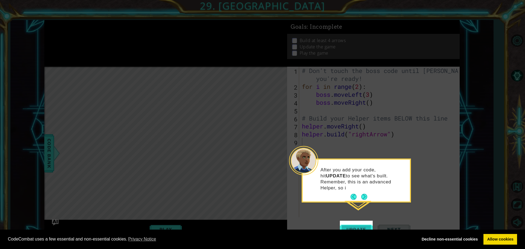
click at [350, 227] on span "Update" at bounding box center [356, 229] width 31 height 5
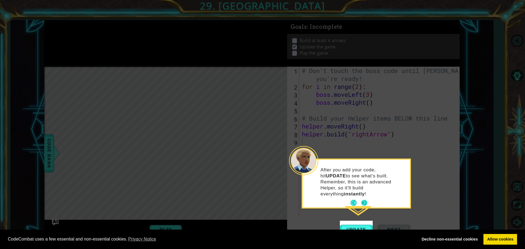
click at [363, 200] on button "Next" at bounding box center [364, 203] width 6 height 6
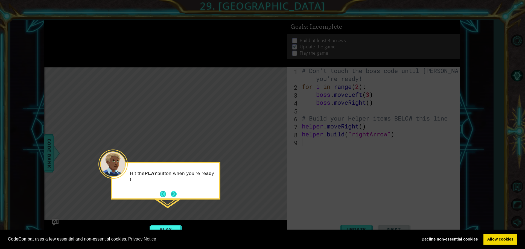
click at [171, 194] on button "Next" at bounding box center [174, 194] width 6 height 6
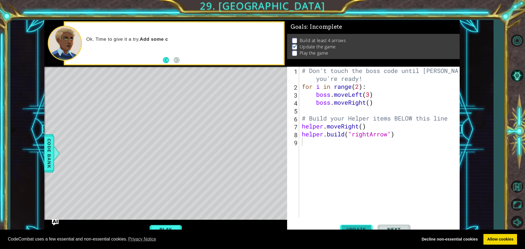
click at [350, 228] on span "Update" at bounding box center [356, 229] width 31 height 5
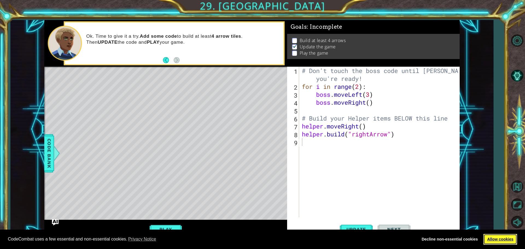
click at [505, 238] on link "Allow cookies" at bounding box center [501, 239] width 34 height 11
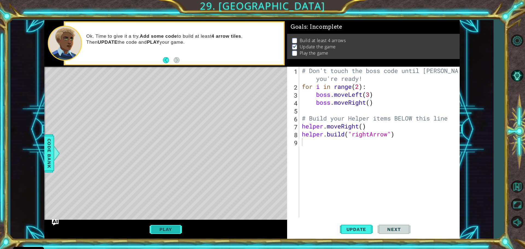
click at [158, 229] on button "Play" at bounding box center [166, 229] width 32 height 10
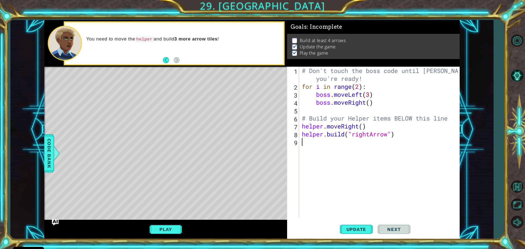
type textarea "[DOMAIN_NAME]("rightArrow")"
click at [344, 227] on button "Update" at bounding box center [356, 229] width 33 height 17
click at [353, 227] on span "Update" at bounding box center [356, 229] width 31 height 5
click at [363, 228] on span "Update" at bounding box center [356, 229] width 31 height 5
click at [359, 232] on button "Update" at bounding box center [356, 229] width 33 height 17
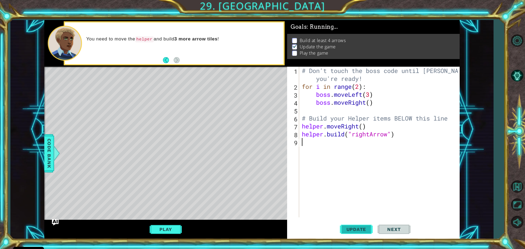
click at [358, 232] on span "Update" at bounding box center [356, 229] width 31 height 5
click at [357, 231] on span "Update" at bounding box center [356, 229] width 31 height 5
click at [357, 229] on span "Update" at bounding box center [356, 229] width 31 height 5
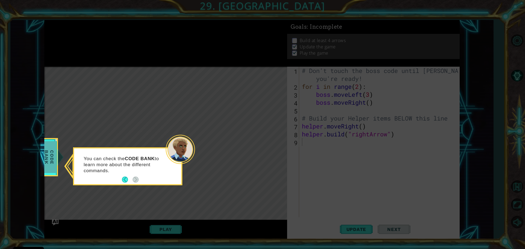
click at [51, 144] on span "Code Bank" at bounding box center [49, 156] width 14 height 31
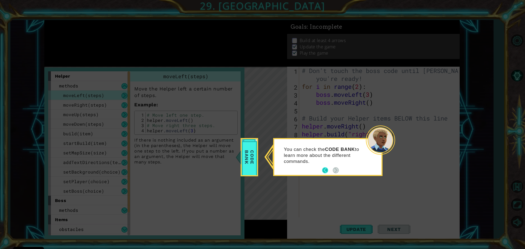
click at [325, 170] on button "Back" at bounding box center [327, 170] width 11 height 6
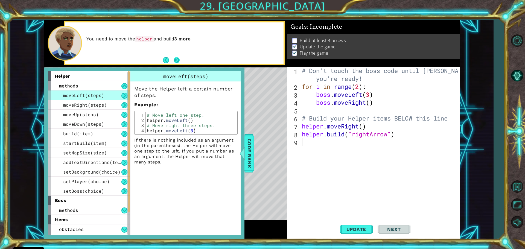
click at [179, 58] on button "Next" at bounding box center [177, 60] width 6 height 6
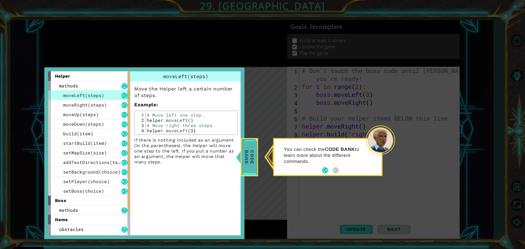
click at [251, 149] on span "Code Bank" at bounding box center [249, 156] width 14 height 31
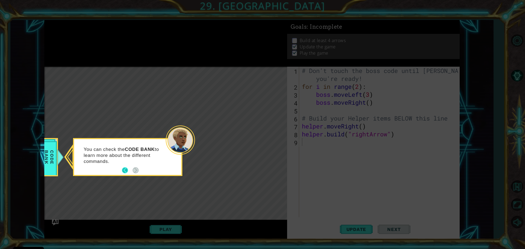
click at [126, 169] on button "Back" at bounding box center [127, 170] width 11 height 6
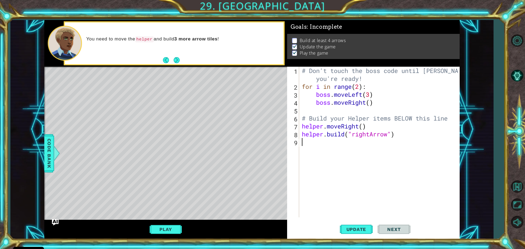
type textarea "h"
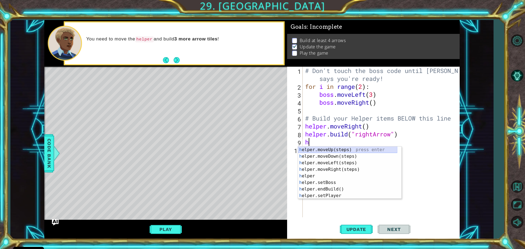
click at [327, 149] on div "h elper.moveUp(steps) press enter h elper.moveDown(steps) press enter h elper.m…" at bounding box center [347, 180] width 99 height 66
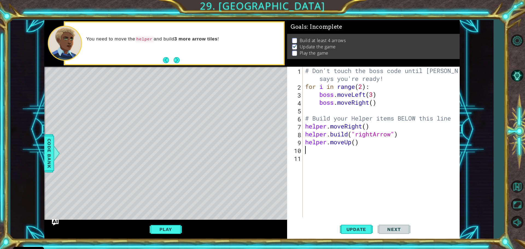
type textarea "h"
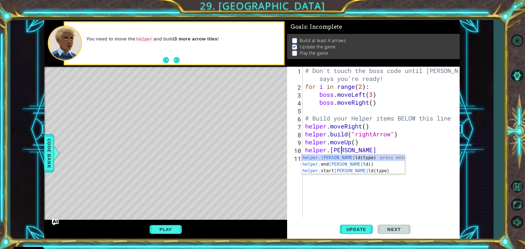
scroll to position [0, 1]
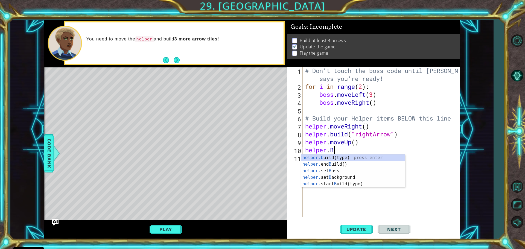
type textarea "helper."
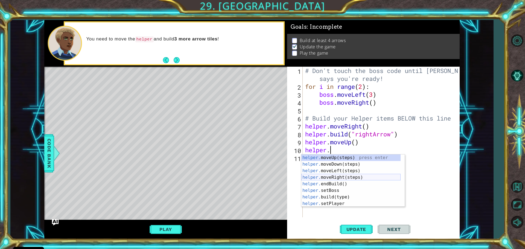
click at [334, 176] on div "helper. moveUp(steps) press enter helper. moveDown(steps) press enter helper. m…" at bounding box center [351, 188] width 99 height 66
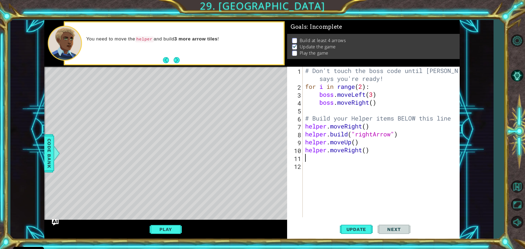
scroll to position [0, 0]
drag, startPoint x: 363, startPoint y: 230, endPoint x: 360, endPoint y: 228, distance: 3.5
click at [362, 230] on span "Update" at bounding box center [356, 229] width 31 height 5
click at [168, 227] on button "Play" at bounding box center [166, 229] width 32 height 10
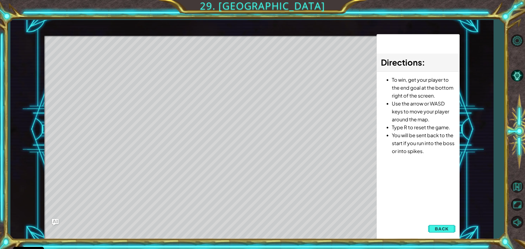
click at [367, 249] on html "Cookie Policy CodeCombat uses a few essential and non-essential cookies. Privac…" at bounding box center [262, 124] width 525 height 249
click at [436, 224] on button "Back" at bounding box center [442, 229] width 28 height 11
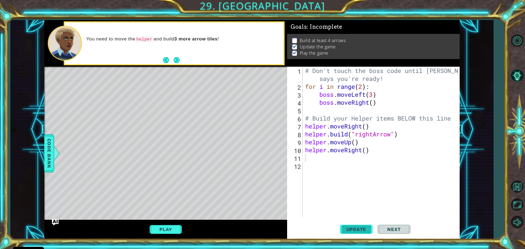
click at [364, 229] on span "Update" at bounding box center [356, 229] width 31 height 5
drag, startPoint x: 356, startPoint y: 230, endPoint x: 369, endPoint y: 230, distance: 12.9
click at [356, 230] on span "Update" at bounding box center [356, 229] width 31 height 5
click at [384, 231] on span "Next" at bounding box center [394, 229] width 24 height 5
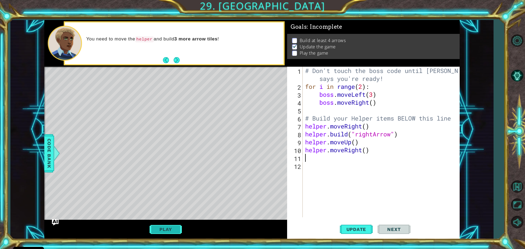
click at [170, 227] on button "Play" at bounding box center [166, 229] width 32 height 10
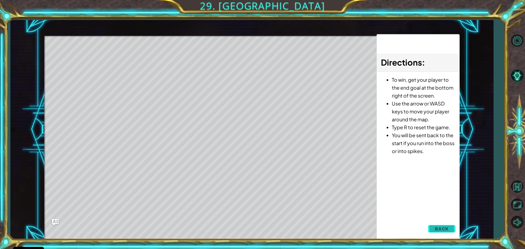
click at [450, 225] on button "Back" at bounding box center [442, 229] width 28 height 11
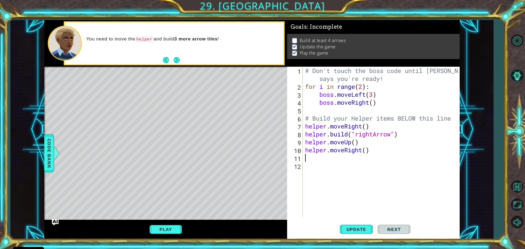
click at [310, 157] on div "# Don't touch the boss code until [PERSON_NAME] says you're ready! for i in ran…" at bounding box center [382, 154] width 157 height 175
type textarea "h"
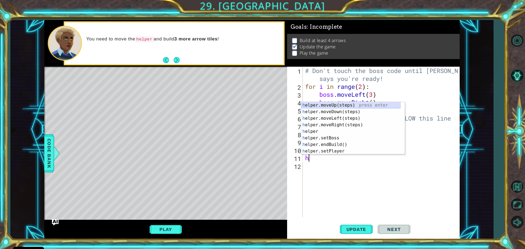
click at [339, 103] on div "h elper.moveUp(steps) press enter h elper.moveDown(steps) press enter h elper.m…" at bounding box center [351, 135] width 99 height 66
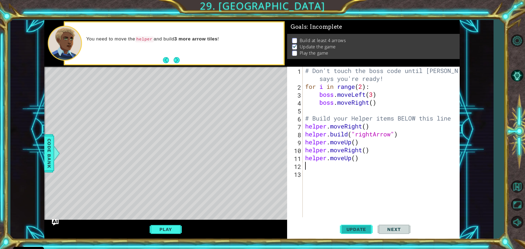
click at [369, 225] on button "Update" at bounding box center [356, 229] width 33 height 17
click at [362, 231] on span "Update" at bounding box center [356, 229] width 31 height 5
drag, startPoint x: 359, startPoint y: 159, endPoint x: 399, endPoint y: 127, distance: 51.3
click at [359, 161] on div "# Don't touch the boss code until [PERSON_NAME] says you're ready! for i in ran…" at bounding box center [382, 154] width 157 height 175
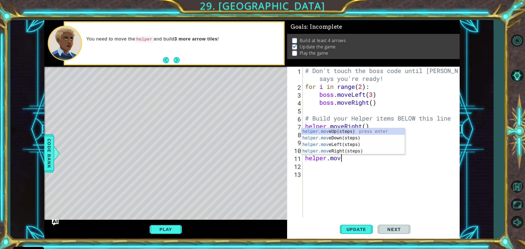
type textarea "h"
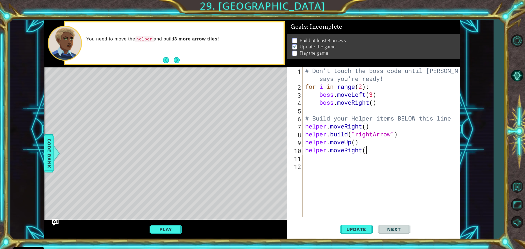
type textarea "helper.moveRight()"
